Goal: Transaction & Acquisition: Purchase product/service

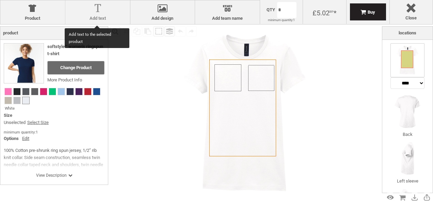
click at [89, 5] on div at bounding box center [98, 10] width 58 height 12
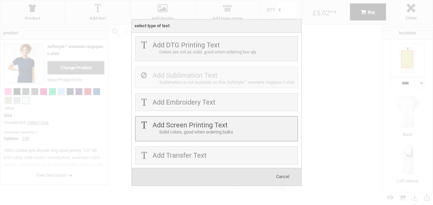
click at [158, 135] on div "Add Screen Printing Text Solid colors, good when ordering bulks" at bounding box center [216, 128] width 163 height 25
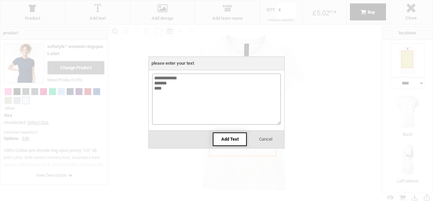
type textarea "**********"
click at [231, 144] on div "Add Text" at bounding box center [230, 139] width 34 height 14
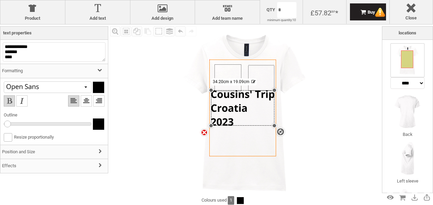
click at [237, 120] on div "settings 34.20cm x 19.09cm" at bounding box center [242, 107] width 63 height 35
click at [16, 56] on textarea "**********" at bounding box center [54, 51] width 103 height 19
type textarea "**********"
click at [7, 103] on li at bounding box center [9, 100] width 11 height 11
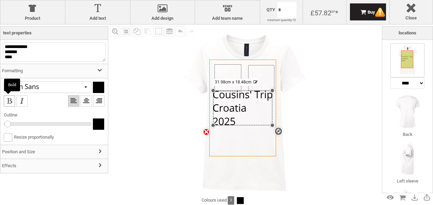
click at [7, 103] on li at bounding box center [9, 100] width 11 height 11
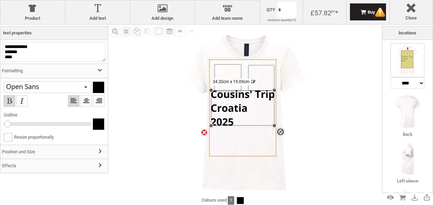
click at [28, 154] on h3 "Position and Size" at bounding box center [54, 152] width 108 height 15
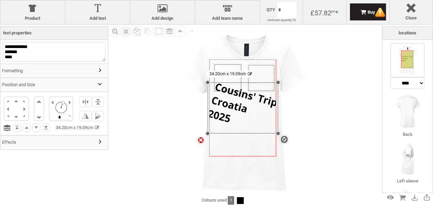
type input "*"
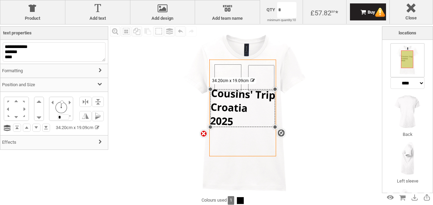
click at [60, 101] on div at bounding box center [61, 101] width 3 height 3
click at [14, 103] on li at bounding box center [16, 101] width 8 height 8
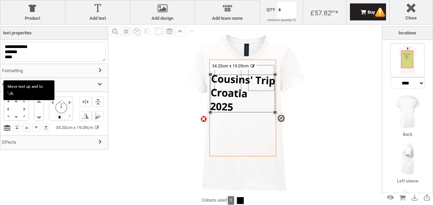
click at [10, 102] on li at bounding box center [8, 101] width 8 height 8
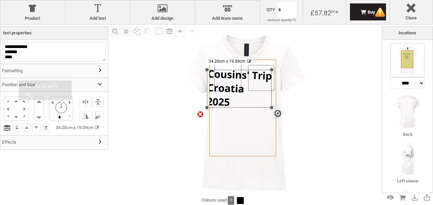
click at [22, 102] on li at bounding box center [24, 101] width 8 height 8
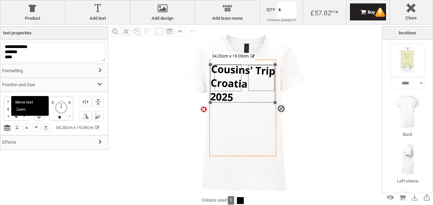
click at [15, 117] on li at bounding box center [16, 117] width 8 height 8
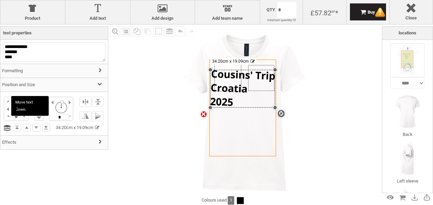
click at [15, 117] on li at bounding box center [16, 117] width 8 height 8
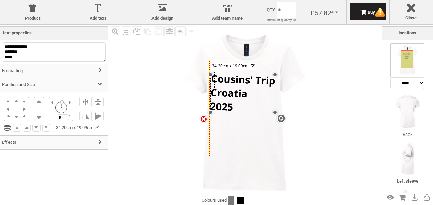
click at [50, 75] on h3 "Formatting" at bounding box center [54, 71] width 108 height 15
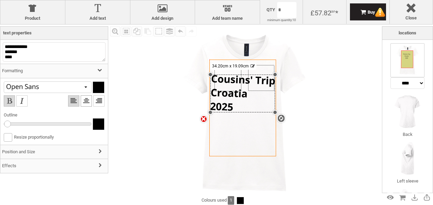
click at [81, 102] on li at bounding box center [86, 100] width 11 height 11
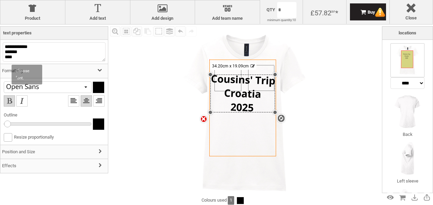
click at [44, 90] on div at bounding box center [30, 87] width 51 height 6
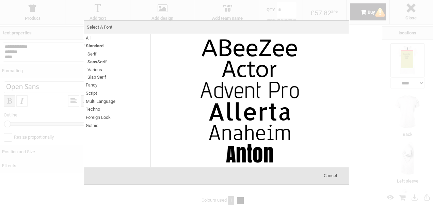
click at [91, 87] on span "Fancy" at bounding box center [92, 85] width 12 height 8
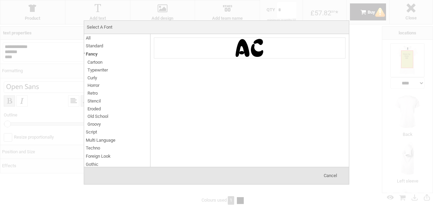
click at [233, 48] on img at bounding box center [249, 48] width 102 height 20
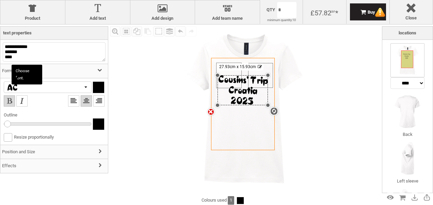
click at [73, 84] on div at bounding box center [48, 87] width 88 height 12
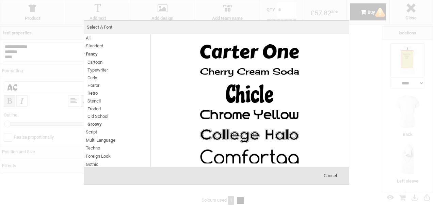
scroll to position [102, 0]
click at [240, 99] on img at bounding box center [249, 93] width 102 height 20
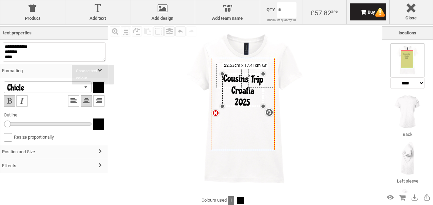
click at [93, 87] on div at bounding box center [98, 87] width 11 height 11
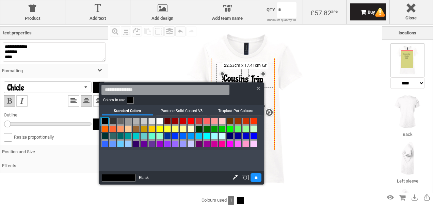
click at [230, 134] on link at bounding box center [230, 136] width 7 height 7
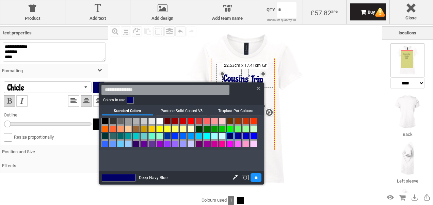
click at [290, 142] on div at bounding box center [216, 102] width 433 height 205
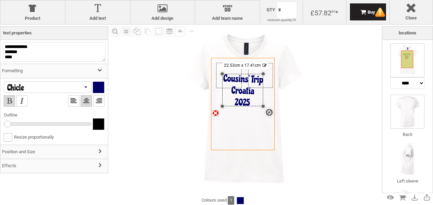
click at [407, 114] on img at bounding box center [407, 112] width 34 height 34
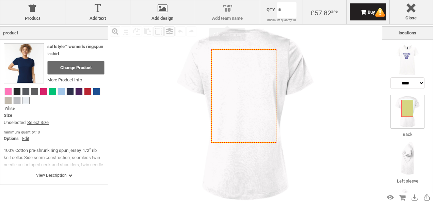
click at [222, 9] on div at bounding box center [227, 10] width 58 height 12
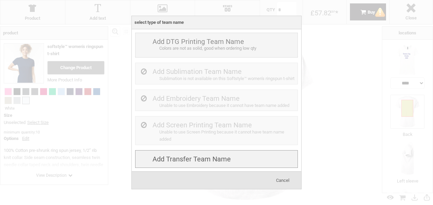
click at [193, 156] on div "Add Transfer Team name" at bounding box center [216, 159] width 163 height 18
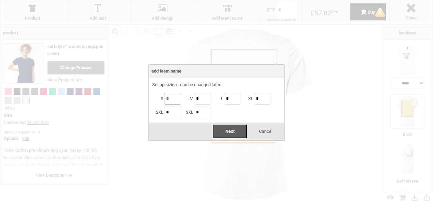
click at [171, 94] on input "*" at bounding box center [172, 99] width 17 height 12
click at [199, 97] on input "*" at bounding box center [202, 99] width 17 height 12
type input "*"
click at [230, 100] on input "*" at bounding box center [232, 99] width 17 height 12
type input "*"
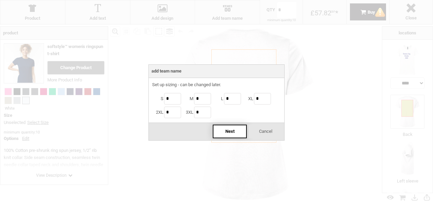
click at [221, 131] on div "Next" at bounding box center [230, 132] width 34 height 14
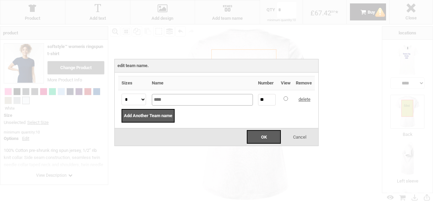
click at [183, 94] on input "****" at bounding box center [202, 100] width 101 height 12
type input "*"
type input "*****"
click at [269, 99] on input "**" at bounding box center [266, 100] width 17 height 12
click at [268, 133] on div "OK" at bounding box center [264, 137] width 34 height 14
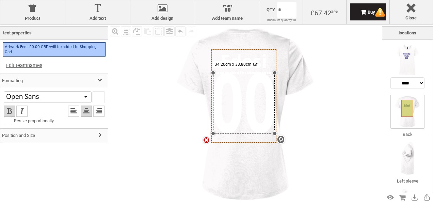
click at [243, 108] on div "settings 34.20cm x 33.80cm" at bounding box center [244, 103] width 62 height 61
click at [93, 100] on div at bounding box center [98, 97] width 11 height 11
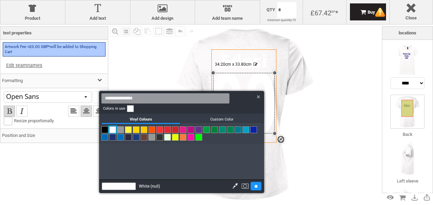
click at [254, 130] on link at bounding box center [253, 129] width 7 height 7
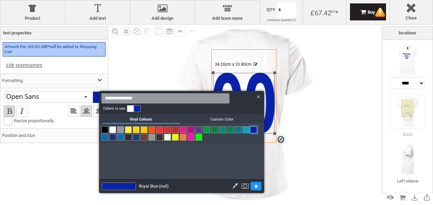
click at [138, 140] on link at bounding box center [136, 137] width 7 height 7
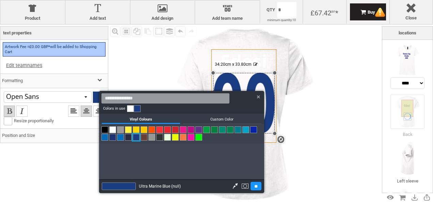
click at [260, 57] on div at bounding box center [216, 102] width 433 height 205
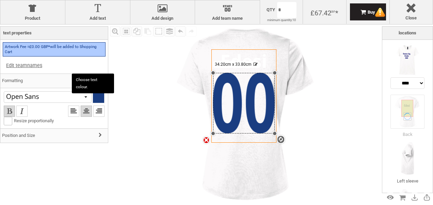
click at [93, 97] on div at bounding box center [98, 97] width 11 height 11
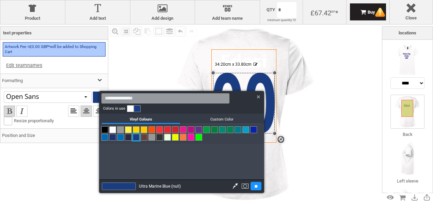
click at [137, 136] on link at bounding box center [136, 137] width 7 height 7
click at [259, 186] on input "**" at bounding box center [255, 186] width 11 height 9
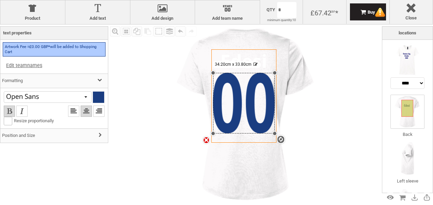
click at [249, 52] on icon "Created with [PERSON_NAME] 2.1.2" at bounding box center [243, 95] width 65 height 93
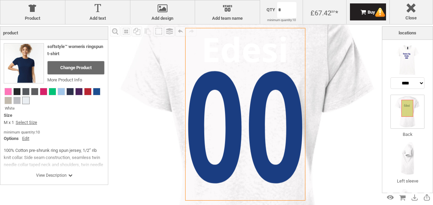
click at [249, 52] on div "Created with [PERSON_NAME] 2.1.2 Created with [PERSON_NAME] 2.1.2 Created with …" at bounding box center [245, 114] width 120 height 172
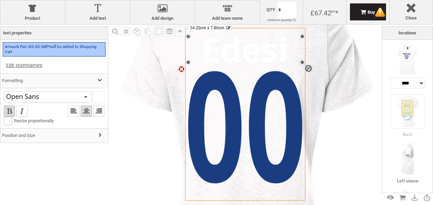
click at [249, 52] on div "settings 34.20cm x 7.80cm" at bounding box center [245, 49] width 114 height 26
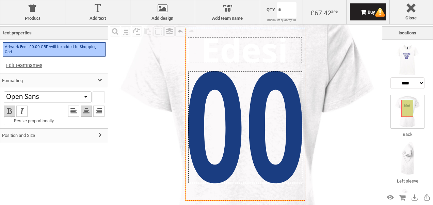
click at [249, 52] on div at bounding box center [245, 50] width 114 height 26
click at [249, 52] on div "settings 34.20cm x 7.80cm" at bounding box center [245, 50] width 114 height 26
click at [249, 52] on div at bounding box center [245, 50] width 114 height 26
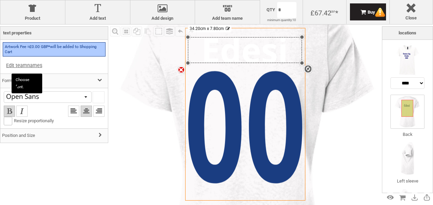
click at [80, 100] on div at bounding box center [48, 97] width 88 height 12
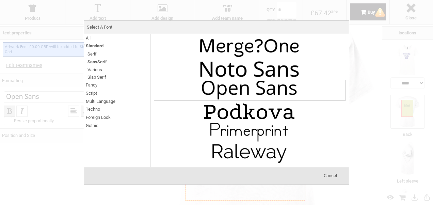
scroll to position [549, 0]
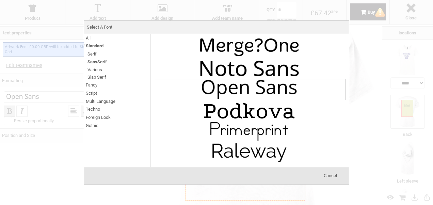
click at [90, 84] on span "Fancy" at bounding box center [92, 85] width 12 height 8
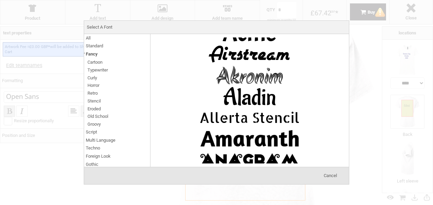
scroll to position [56, 0]
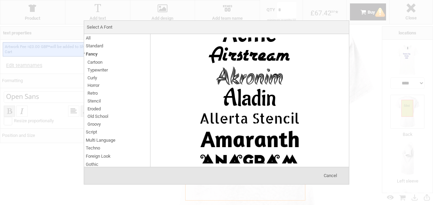
click at [359, 76] on div at bounding box center [216, 102] width 433 height 205
click at [330, 174] on span "Cancel" at bounding box center [330, 175] width 13 height 5
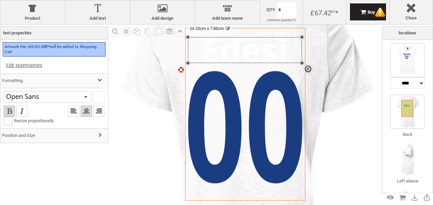
click at [408, 60] on img at bounding box center [407, 60] width 34 height 34
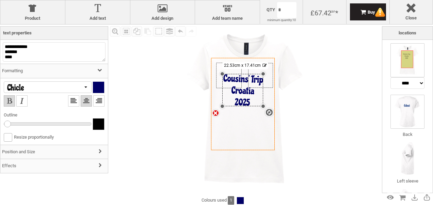
click at [414, 104] on img at bounding box center [407, 112] width 34 height 34
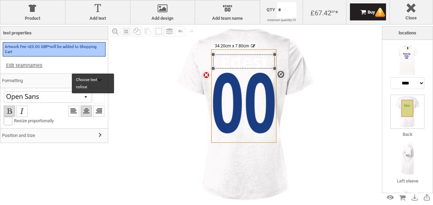
click at [94, 97] on div at bounding box center [98, 97] width 11 height 11
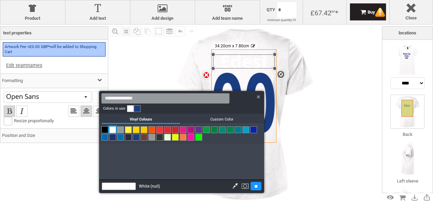
click at [138, 109] on link at bounding box center [137, 108] width 7 height 7
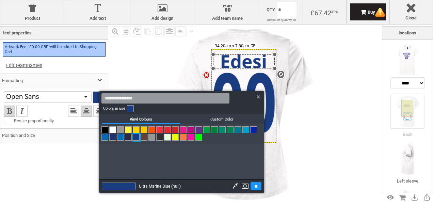
click at [69, 97] on div at bounding box center [216, 102] width 433 height 205
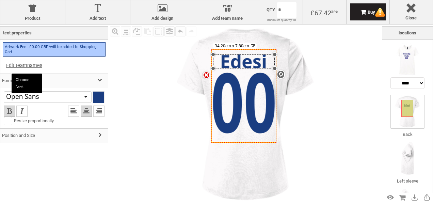
click at [77, 100] on div at bounding box center [48, 97] width 88 height 12
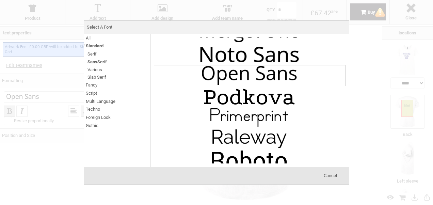
scroll to position [604, 0]
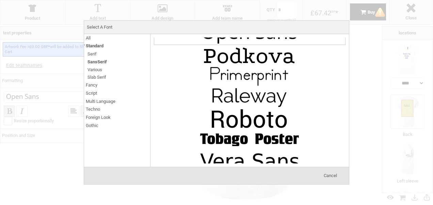
click at [93, 86] on span "Fancy" at bounding box center [92, 85] width 12 height 8
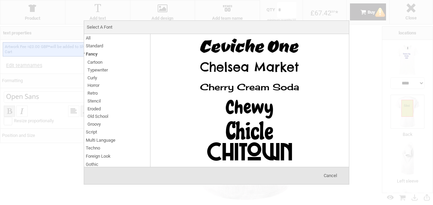
scroll to position [786, 0]
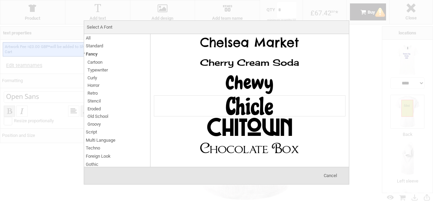
click at [257, 96] on img at bounding box center [249, 106] width 102 height 20
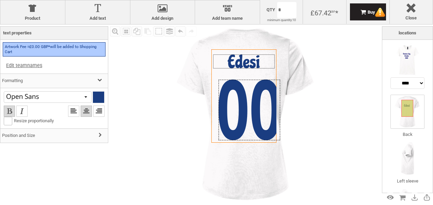
click at [257, 86] on div at bounding box center [249, 110] width 62 height 61
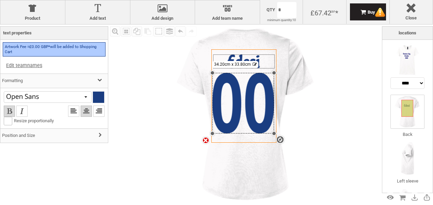
click at [257, 86] on div "settings 34.20cm x 33.80cm" at bounding box center [243, 103] width 62 height 61
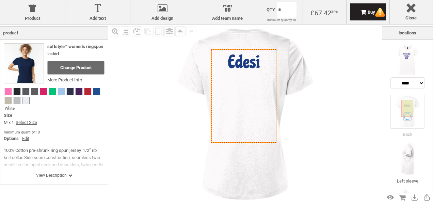
click at [299, 84] on img at bounding box center [244, 113] width 179 height 179
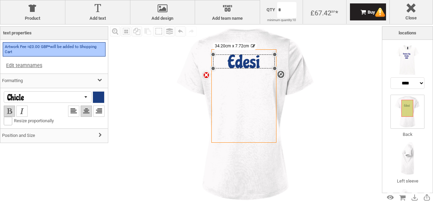
click at [250, 64] on div "settings 34.20cm x 7.72cm" at bounding box center [244, 61] width 62 height 14
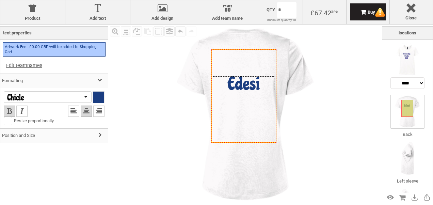
drag, startPoint x: 261, startPoint y: 64, endPoint x: 261, endPoint y: 85, distance: 21.8
click at [261, 85] on div at bounding box center [244, 83] width 62 height 14
click at [356, 110] on div "Fill Background Zoom in Zoom out Select All Copy All Selected Paste Off On Grou…" at bounding box center [245, 113] width 274 height 179
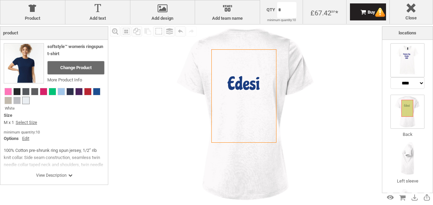
click at [411, 76] on img at bounding box center [407, 60] width 34 height 34
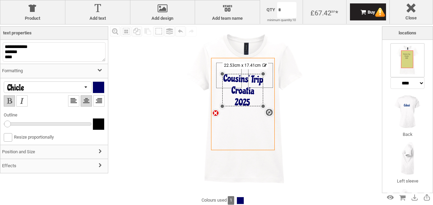
click at [252, 104] on div "settings 22.53cm x 17.41cm" at bounding box center [242, 90] width 41 height 32
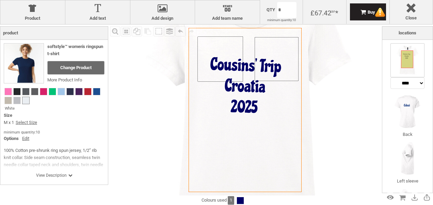
click at [243, 140] on icon "Created with [PERSON_NAME] 2.1.2" at bounding box center [244, 110] width 113 height 164
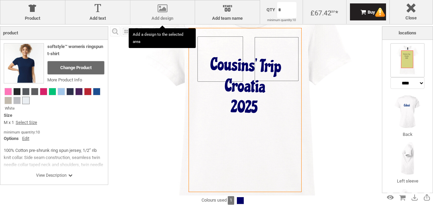
click at [169, 11] on div at bounding box center [163, 10] width 58 height 12
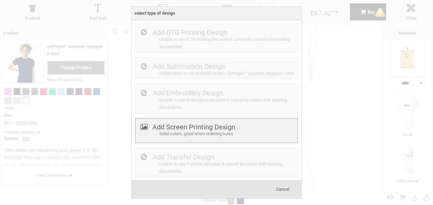
click at [193, 137] on div "Solid colors, good when ordering bulks" at bounding box center [227, 133] width 136 height 7
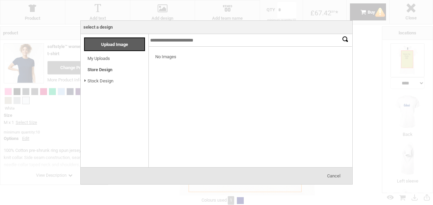
click at [104, 80] on link "Stock Design" at bounding box center [100, 80] width 26 height 5
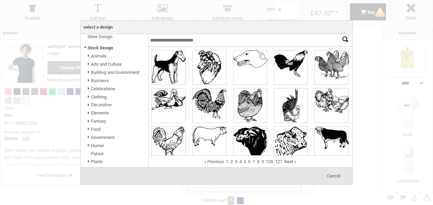
scroll to position [33, 0]
click at [100, 113] on link "Elements" at bounding box center [100, 112] width 18 height 5
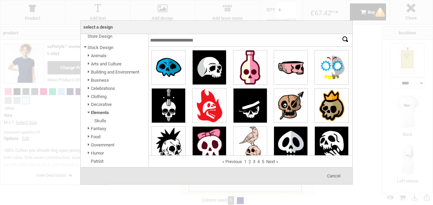
click at [100, 113] on link "Elements" at bounding box center [100, 112] width 18 height 5
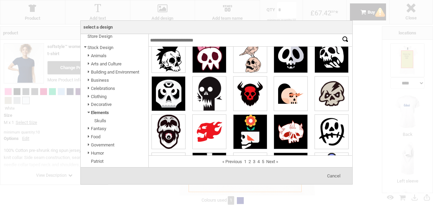
scroll to position [168, 0]
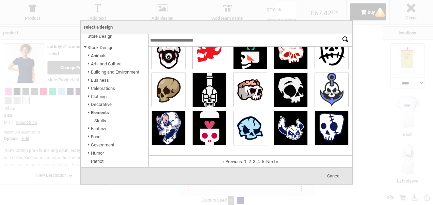
click at [97, 113] on link "Elements" at bounding box center [100, 112] width 18 height 5
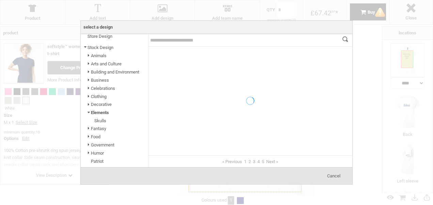
scroll to position [40, 0]
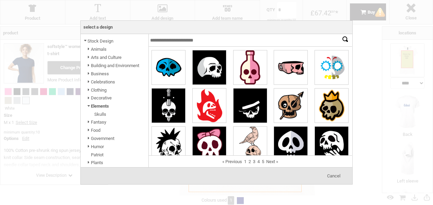
click at [88, 108] on span at bounding box center [88, 107] width 4 height 8
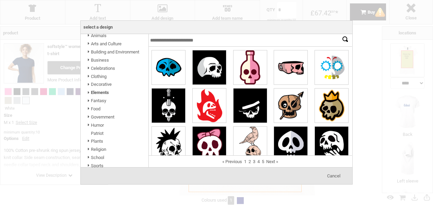
scroll to position [68, 0]
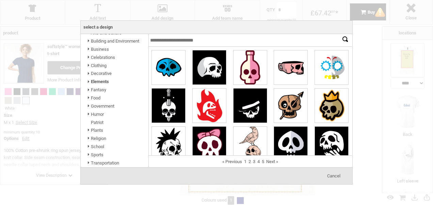
click at [88, 111] on span at bounding box center [88, 115] width 4 height 8
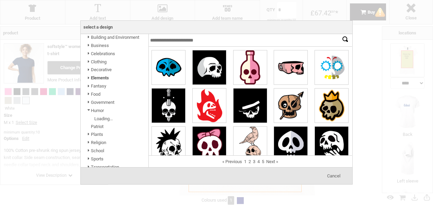
scroll to position [76, 0]
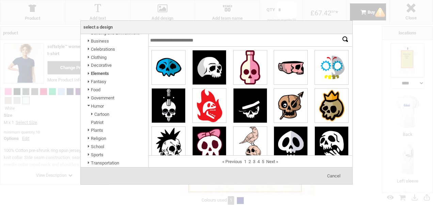
click at [90, 103] on span at bounding box center [88, 106] width 4 height 8
click at [88, 114] on span at bounding box center [88, 115] width 4 height 8
click at [100, 114] on link "Cartoon" at bounding box center [101, 114] width 15 height 5
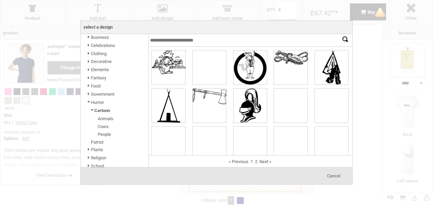
click at [100, 113] on link "Cartoon" at bounding box center [102, 110] width 16 height 5
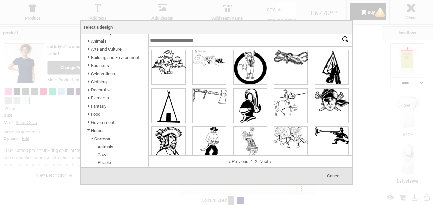
scroll to position [46, 0]
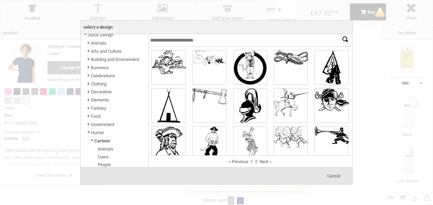
click at [101, 94] on link "Decorative" at bounding box center [101, 91] width 21 height 5
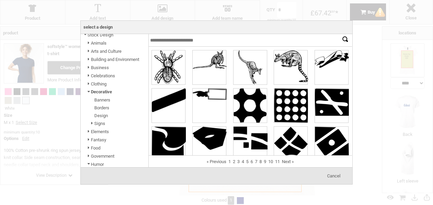
click at [103, 118] on link "Design" at bounding box center [101, 115] width 14 height 5
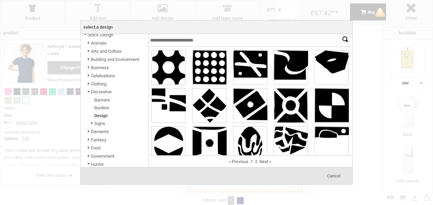
click at [98, 125] on link "Signs" at bounding box center [99, 123] width 11 height 5
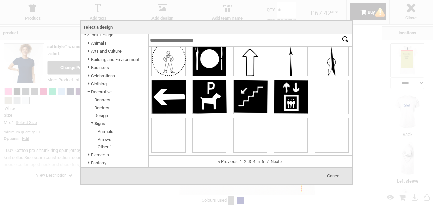
scroll to position [168, 0]
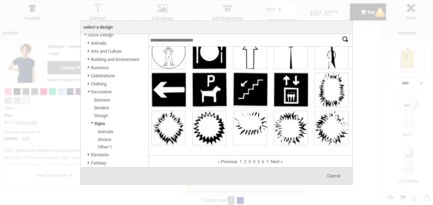
click at [105, 147] on link "Other-1" at bounding box center [105, 146] width 14 height 5
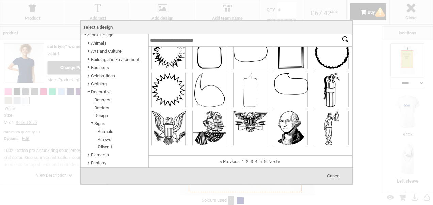
click at [101, 126] on link "Signs" at bounding box center [99, 123] width 11 height 5
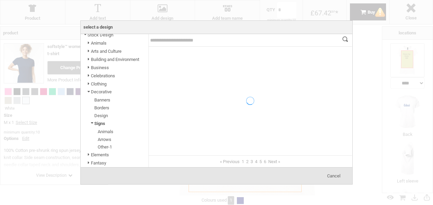
scroll to position [0, 0]
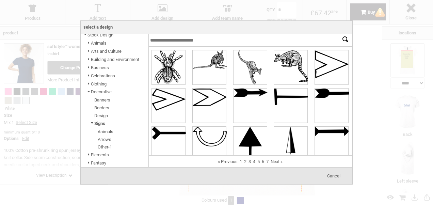
click at [97, 117] on link "Design" at bounding box center [101, 115] width 14 height 5
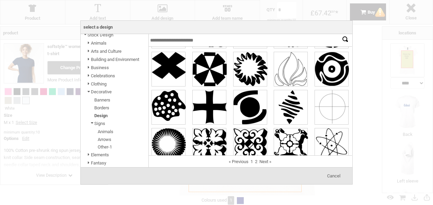
scroll to position [168, 0]
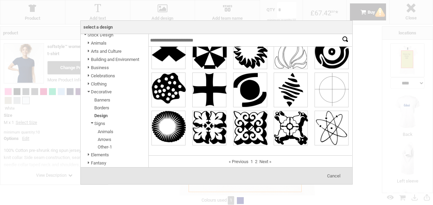
click at [101, 93] on link "Decorative" at bounding box center [101, 91] width 21 height 5
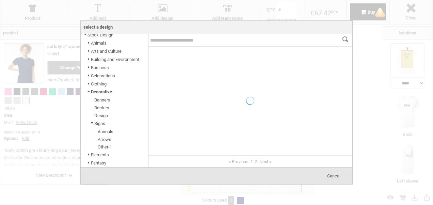
scroll to position [0, 0]
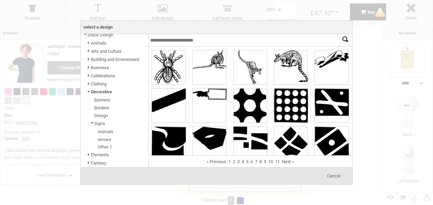
click at [89, 84] on span at bounding box center [88, 84] width 4 height 8
click at [97, 94] on link "Costume" at bounding box center [102, 91] width 17 height 5
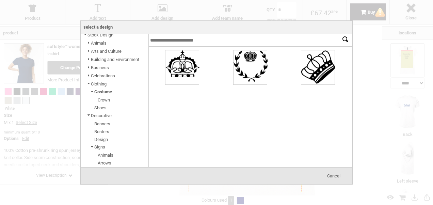
click at [97, 94] on link "Costume" at bounding box center [103, 91] width 18 height 5
click at [90, 95] on span at bounding box center [92, 92] width 4 height 8
click at [88, 110] on span at bounding box center [88, 108] width 4 height 8
click at [89, 151] on span at bounding box center [88, 149] width 4 height 8
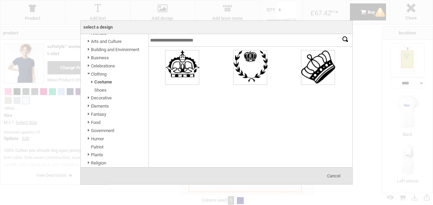
scroll to position [56, 0]
click at [88, 142] on span at bounding box center [88, 139] width 4 height 8
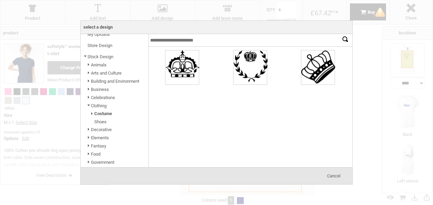
scroll to position [23, 0]
click at [89, 109] on span at bounding box center [88, 107] width 4 height 8
drag, startPoint x: 89, startPoint y: 109, endPoint x: 76, endPoint y: 125, distance: 21.0
click at [76, 125] on div "Select a design Please wait while the image gallery loads Categories Upload Ima…" at bounding box center [216, 102] width 433 height 205
click at [76, 125] on div at bounding box center [216, 102] width 433 height 205
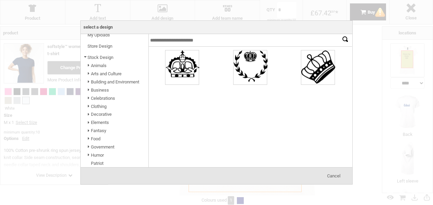
click at [86, 56] on span at bounding box center [85, 58] width 4 height 8
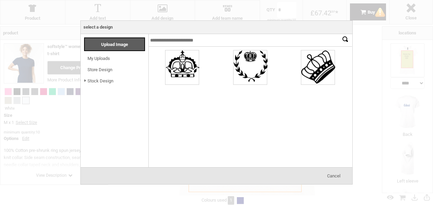
click at [93, 70] on link "Store Design" at bounding box center [99, 69] width 25 height 5
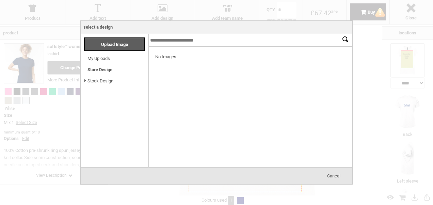
click at [92, 81] on link "Stock Design" at bounding box center [100, 80] width 26 height 5
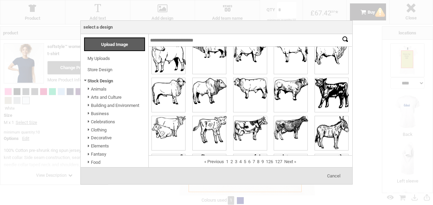
scroll to position [168, 0]
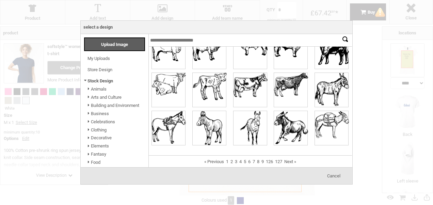
click at [249, 164] on link "6" at bounding box center [249, 161] width 2 height 5
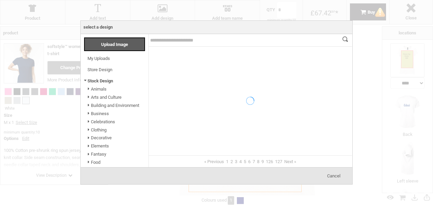
scroll to position [0, 0]
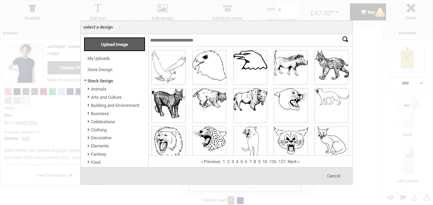
click at [95, 98] on link "Arts and Culture" at bounding box center [106, 97] width 31 height 5
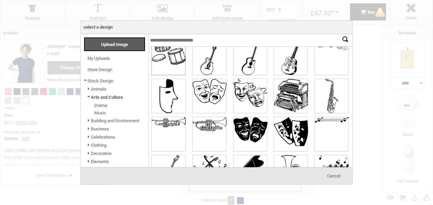
scroll to position [148, 0]
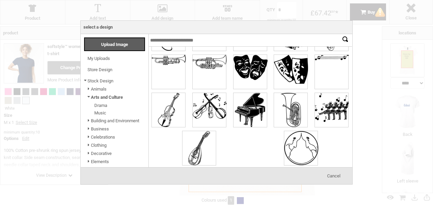
click at [91, 97] on link "Arts and Culture" at bounding box center [107, 97] width 32 height 5
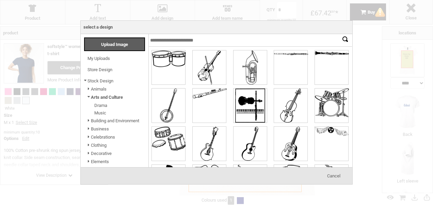
click at [88, 98] on span at bounding box center [88, 98] width 4 height 8
click at [88, 115] on span at bounding box center [88, 114] width 4 height 8
click at [89, 114] on span at bounding box center [88, 114] width 4 height 8
click at [88, 122] on span at bounding box center [88, 122] width 4 height 8
click at [101, 131] on link "Birthday" at bounding box center [102, 129] width 16 height 5
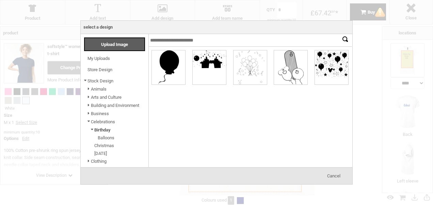
click at [103, 148] on link "Christmas" at bounding box center [104, 145] width 20 height 5
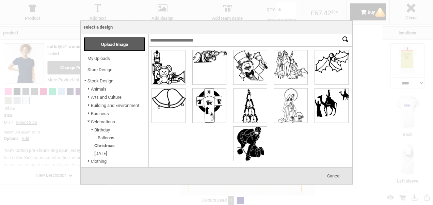
click at [104, 154] on link "[DATE]" at bounding box center [100, 153] width 13 height 5
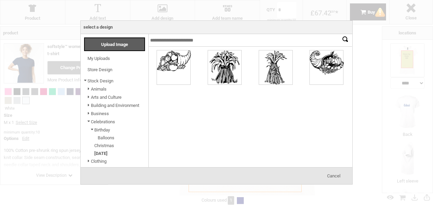
click at [93, 130] on span at bounding box center [92, 130] width 4 height 8
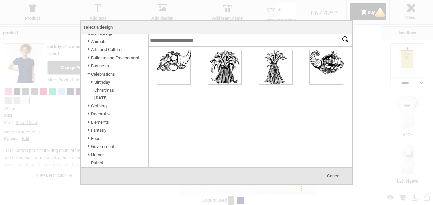
scroll to position [53, 0]
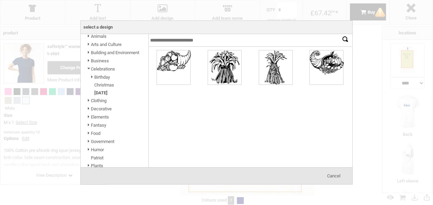
click at [93, 109] on link "Decorative" at bounding box center [101, 108] width 21 height 5
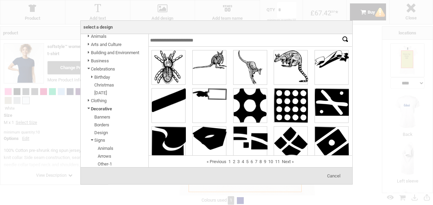
click at [97, 127] on link "Borders" at bounding box center [101, 124] width 15 height 5
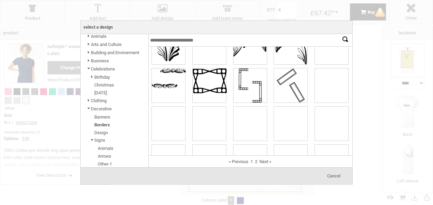
scroll to position [168, 0]
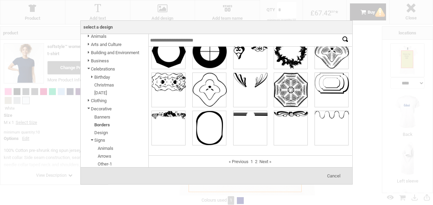
click at [101, 135] on link "Design" at bounding box center [101, 132] width 14 height 5
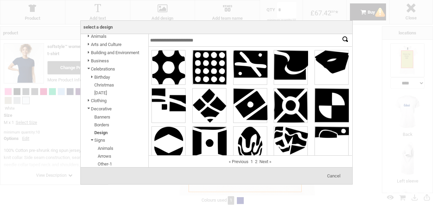
click at [88, 111] on span at bounding box center [88, 109] width 4 height 8
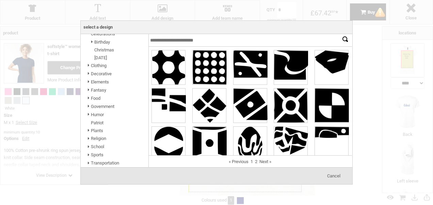
click at [92, 144] on link "School" at bounding box center [97, 146] width 13 height 5
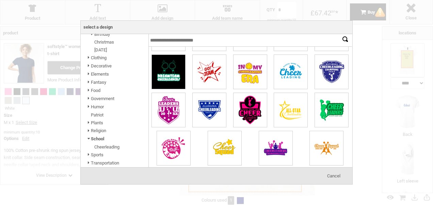
scroll to position [0, 0]
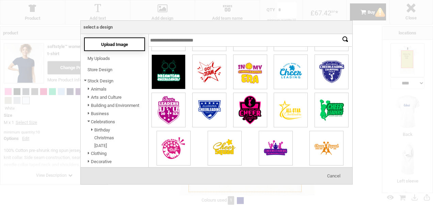
click at [114, 38] on div "Upload Image" at bounding box center [114, 44] width 61 height 14
click at [94, 79] on link "Stock Design" at bounding box center [100, 80] width 26 height 5
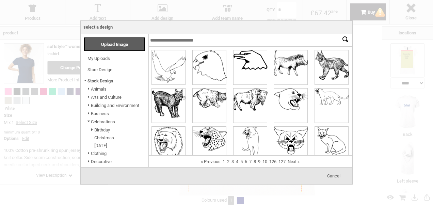
click at [89, 123] on span at bounding box center [88, 122] width 4 height 8
click at [86, 80] on span at bounding box center [85, 81] width 4 height 8
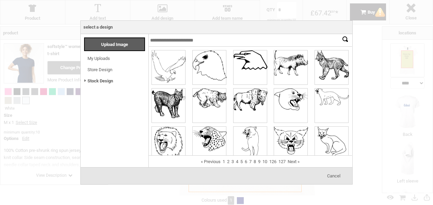
click at [86, 80] on span at bounding box center [85, 81] width 4 height 8
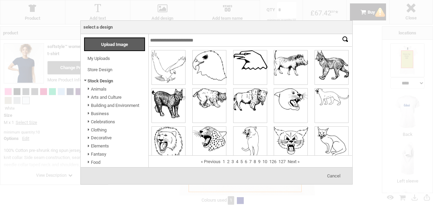
click at [88, 90] on span at bounding box center [88, 89] width 4 height 8
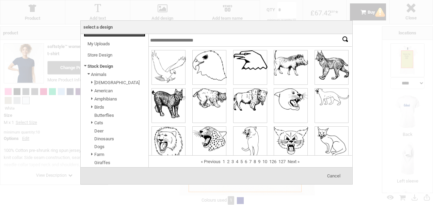
scroll to position [14, 0]
click at [89, 73] on span at bounding box center [88, 75] width 4 height 8
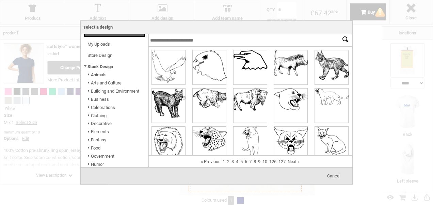
click at [88, 83] on span at bounding box center [88, 83] width 4 height 8
click at [88, 90] on span at bounding box center [88, 91] width 4 height 8
click at [91, 118] on span at bounding box center [92, 116] width 4 height 8
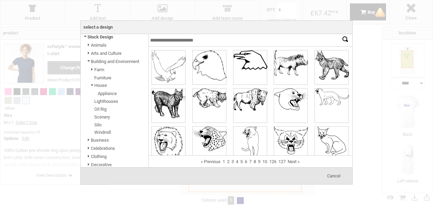
scroll to position [45, 0]
click at [93, 85] on span at bounding box center [92, 85] width 4 height 8
click at [91, 70] on span at bounding box center [92, 69] width 4 height 8
click at [93, 71] on span at bounding box center [92, 69] width 4 height 8
click at [88, 61] on span at bounding box center [88, 61] width 4 height 8
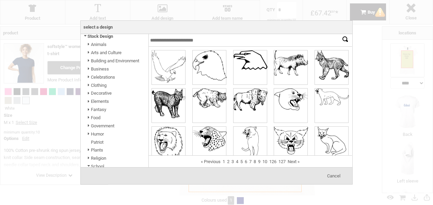
click at [89, 72] on span at bounding box center [88, 69] width 4 height 8
click at [92, 80] on span at bounding box center [92, 77] width 4 height 8
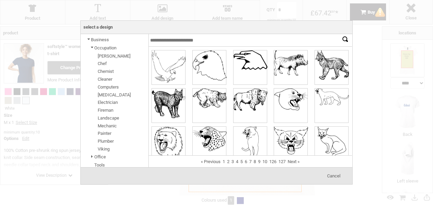
scroll to position [73, 0]
click at [93, 49] on span at bounding box center [92, 49] width 4 height 8
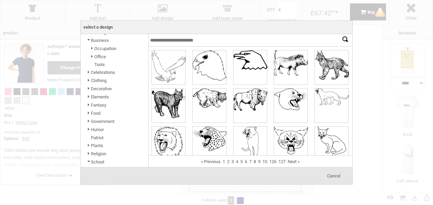
click at [91, 56] on span at bounding box center [92, 57] width 4 height 8
click at [89, 39] on span at bounding box center [88, 41] width 4 height 8
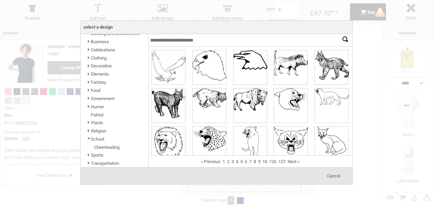
click at [88, 48] on span at bounding box center [88, 50] width 4 height 8
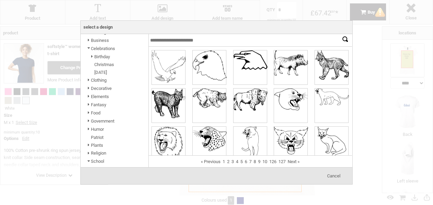
click at [92, 56] on span at bounding box center [92, 57] width 4 height 8
click at [90, 48] on span at bounding box center [88, 49] width 4 height 8
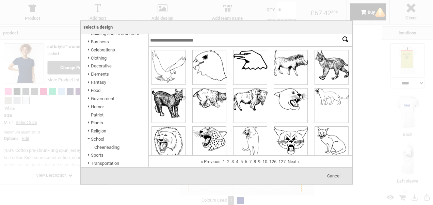
click at [90, 58] on span at bounding box center [88, 58] width 4 height 8
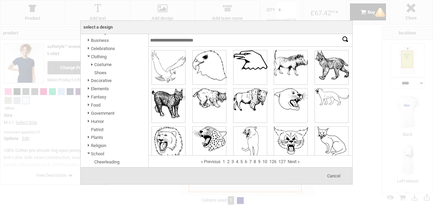
click at [93, 67] on span at bounding box center [92, 65] width 4 height 8
click at [89, 58] on span at bounding box center [88, 57] width 4 height 8
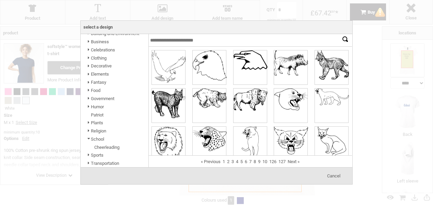
click at [88, 65] on span at bounding box center [88, 67] width 4 height 8
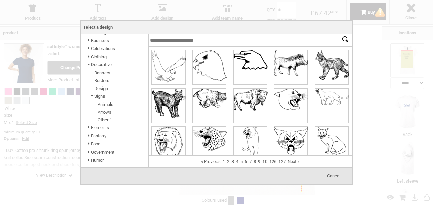
click at [93, 98] on span at bounding box center [92, 97] width 4 height 8
click at [88, 66] on span at bounding box center [88, 65] width 4 height 8
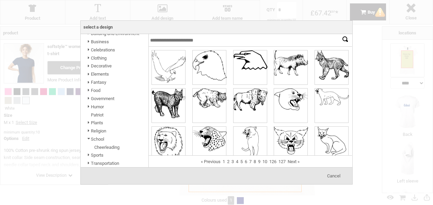
click at [89, 141] on span at bounding box center [88, 139] width 4 height 8
click at [330, 175] on span "Cancel" at bounding box center [333, 175] width 13 height 5
